Goal: Information Seeking & Learning: Learn about a topic

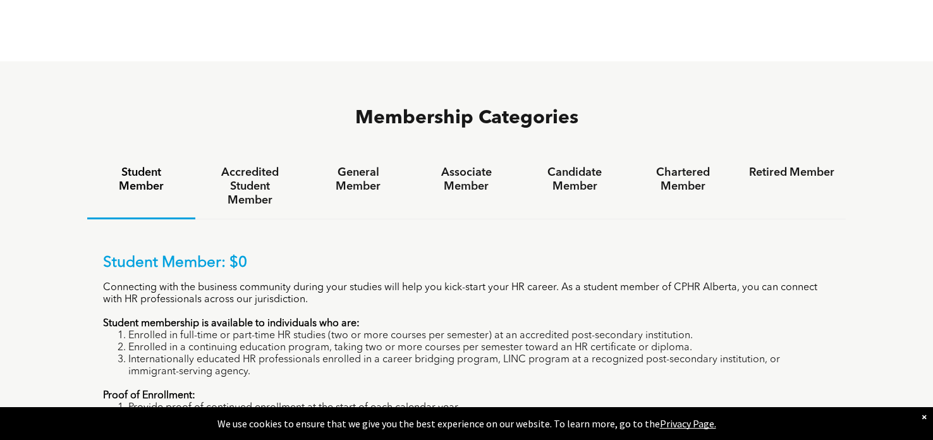
scroll to position [778, 0]
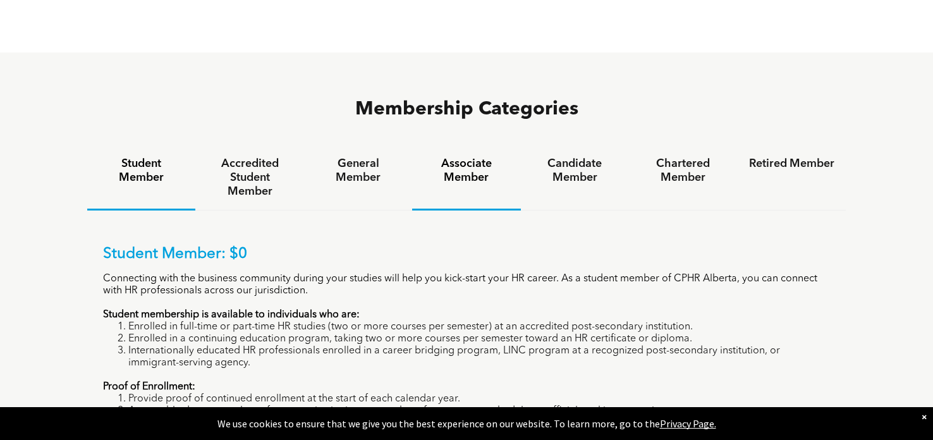
click at [463, 157] on h4 "Associate Member" at bounding box center [466, 171] width 85 height 28
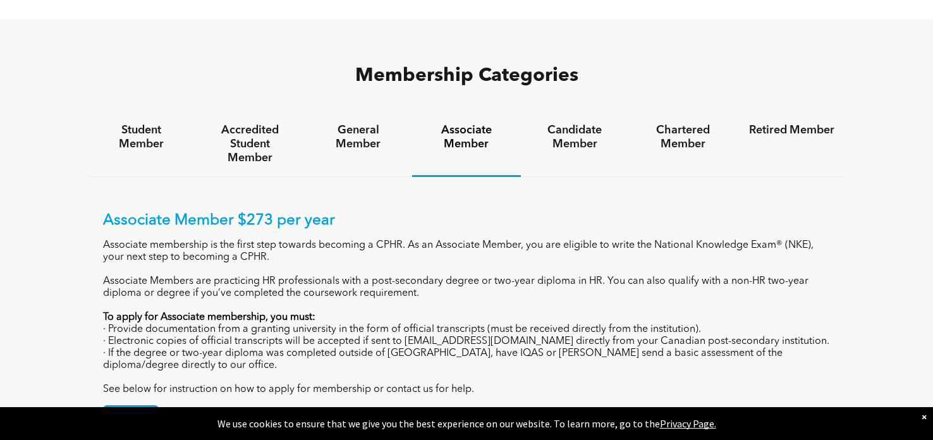
scroll to position [782, 0]
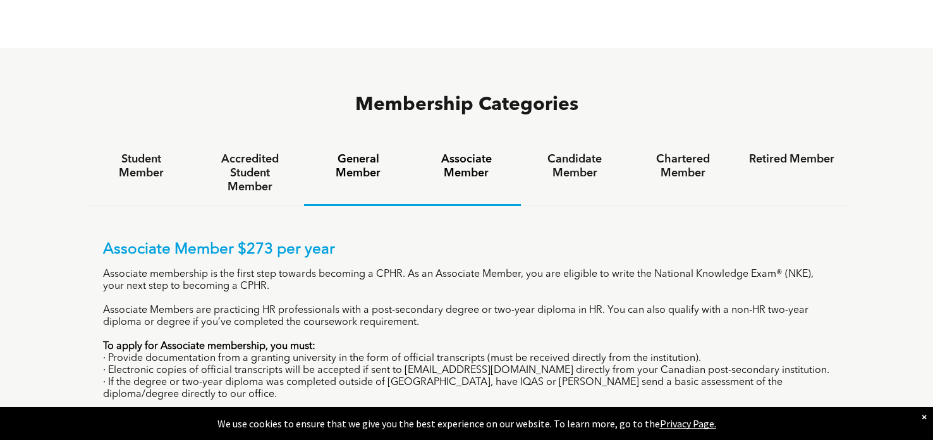
click at [359, 152] on h4 "General Member" at bounding box center [357, 166] width 85 height 28
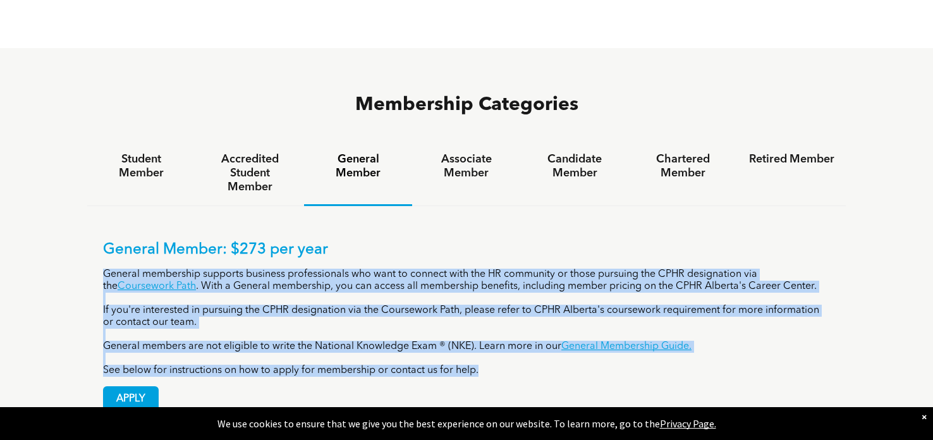
drag, startPoint x: 103, startPoint y: 202, endPoint x: 484, endPoint y: 303, distance: 393.8
click at [484, 303] on div "General Member: $273 per year General membership supports business professional…" at bounding box center [466, 309] width 727 height 136
copy div "General membership supports business professionals who want to connect with the…"
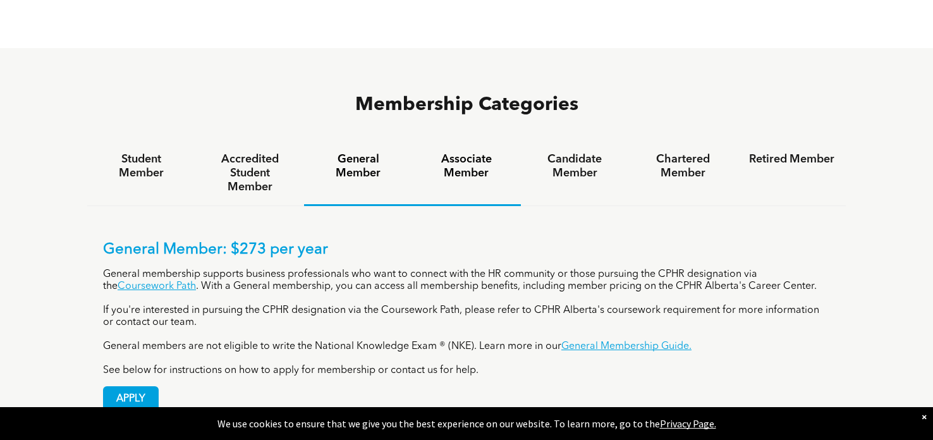
click at [467, 152] on h4 "Associate Member" at bounding box center [466, 166] width 85 height 28
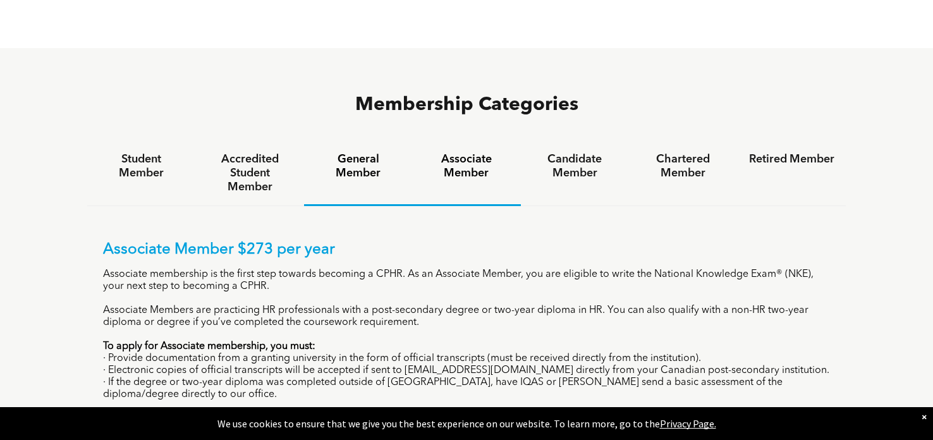
click at [353, 152] on h4 "General Member" at bounding box center [357, 166] width 85 height 28
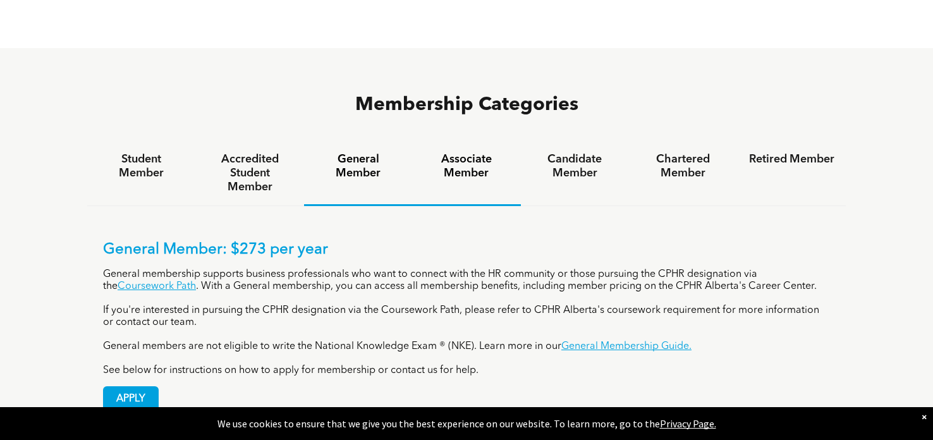
click at [465, 152] on h4 "Associate Member" at bounding box center [466, 166] width 85 height 28
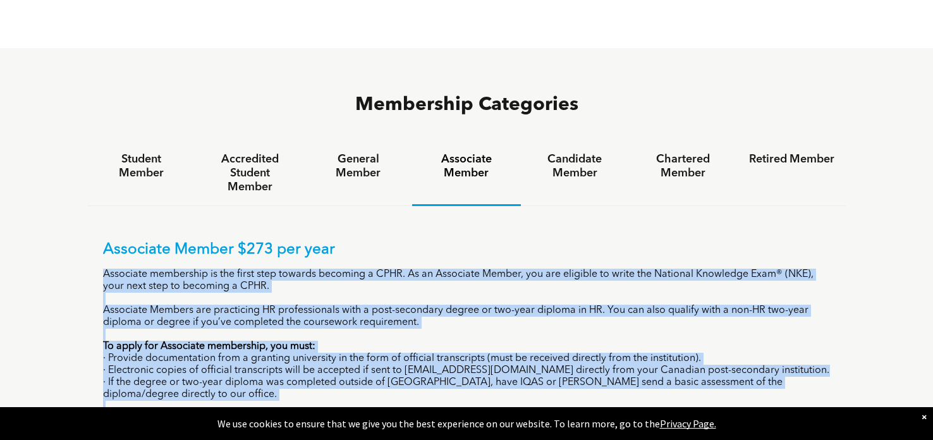
drag, startPoint x: 103, startPoint y: 203, endPoint x: 478, endPoint y: 351, distance: 403.0
click at [478, 351] on div "Associate Member $273 per year Associate membership is the first step towards b…" at bounding box center [466, 333] width 727 height 184
copy div "Associate membership is the first step towards becoming a CPHR. As an Associate…"
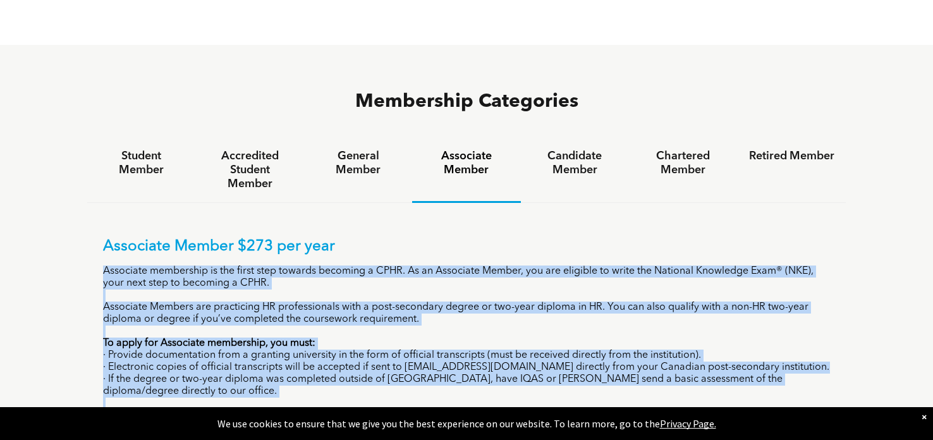
scroll to position [783, 0]
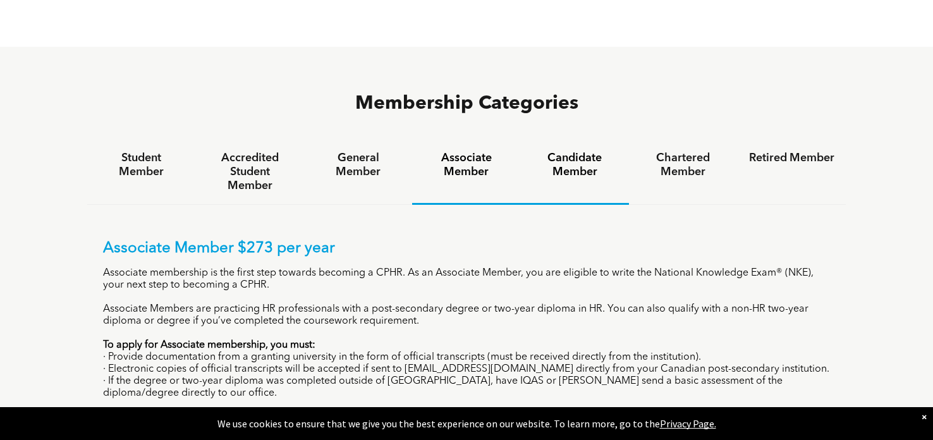
click at [581, 151] on h4 "Candidate Member" at bounding box center [574, 165] width 85 height 28
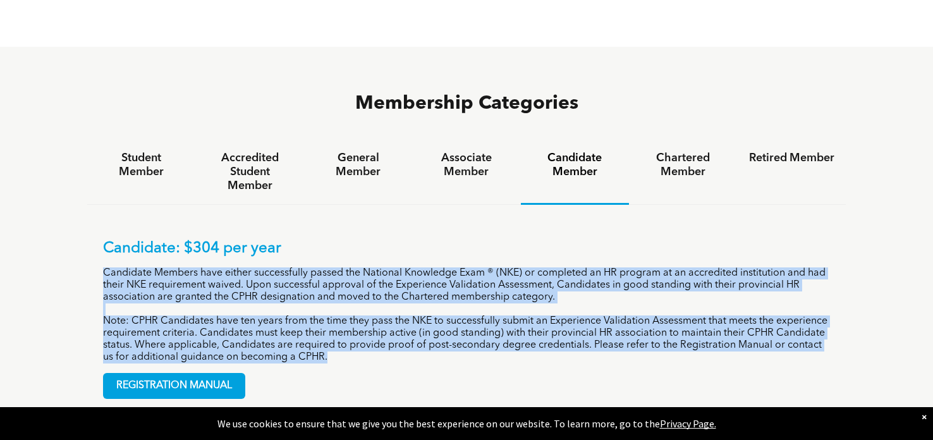
drag, startPoint x: 104, startPoint y: 203, endPoint x: 316, endPoint y: 294, distance: 231.1
click at [316, 294] on div "Candidate: $304 per year Candidate Members have either successfully passed the …" at bounding box center [466, 302] width 727 height 124
copy div "Candidate Members have either successfully passed the National Knowledge Exam ®…"
